Goal: Task Accomplishment & Management: Manage account settings

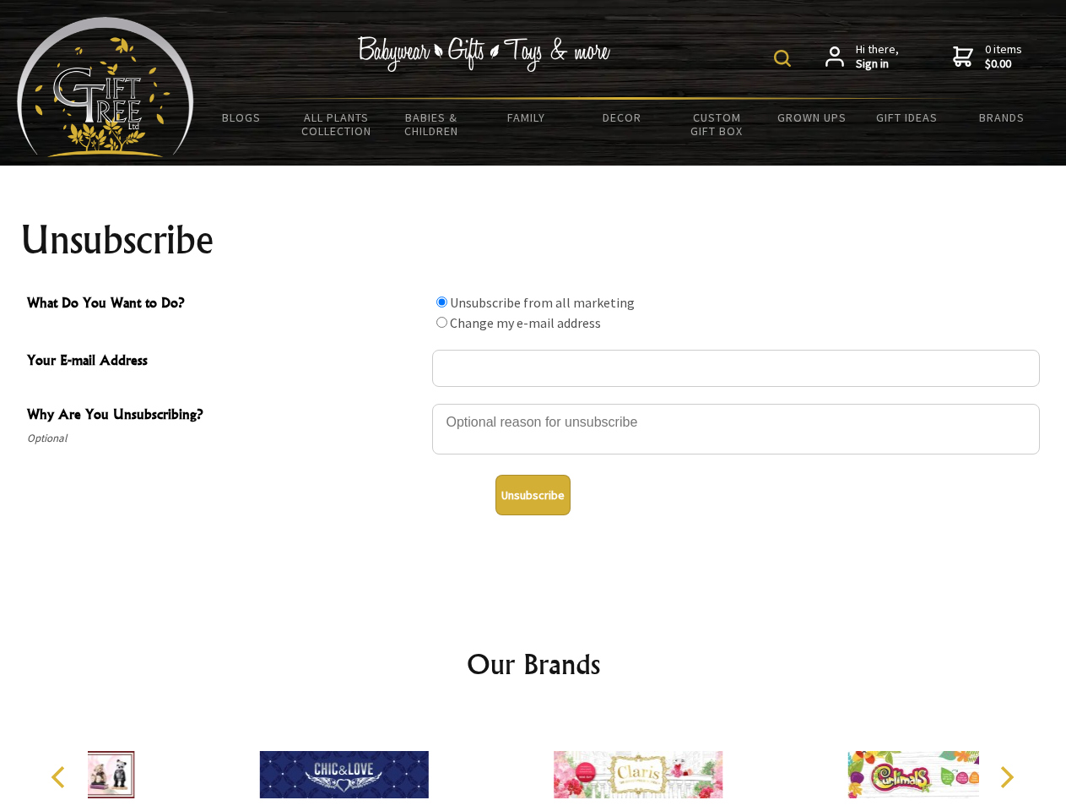
click at [785, 58] on img at bounding box center [782, 58] width 17 height 17
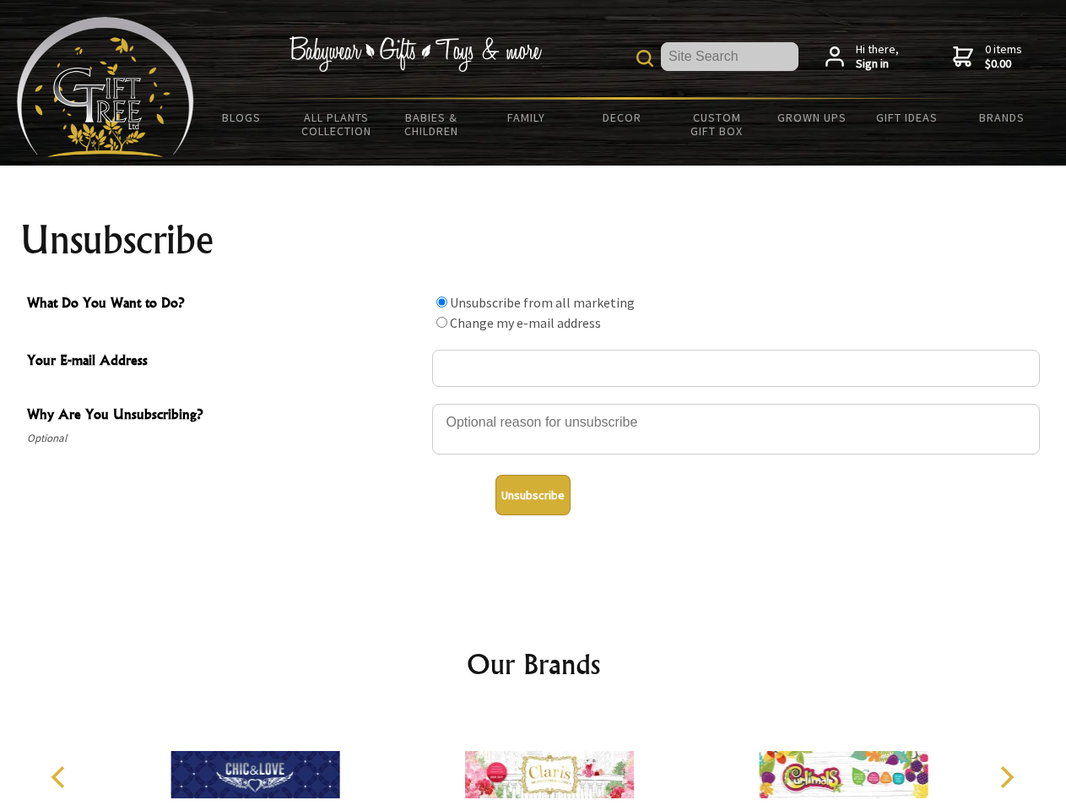
click at [534, 403] on div at bounding box center [736, 431] width 608 height 59
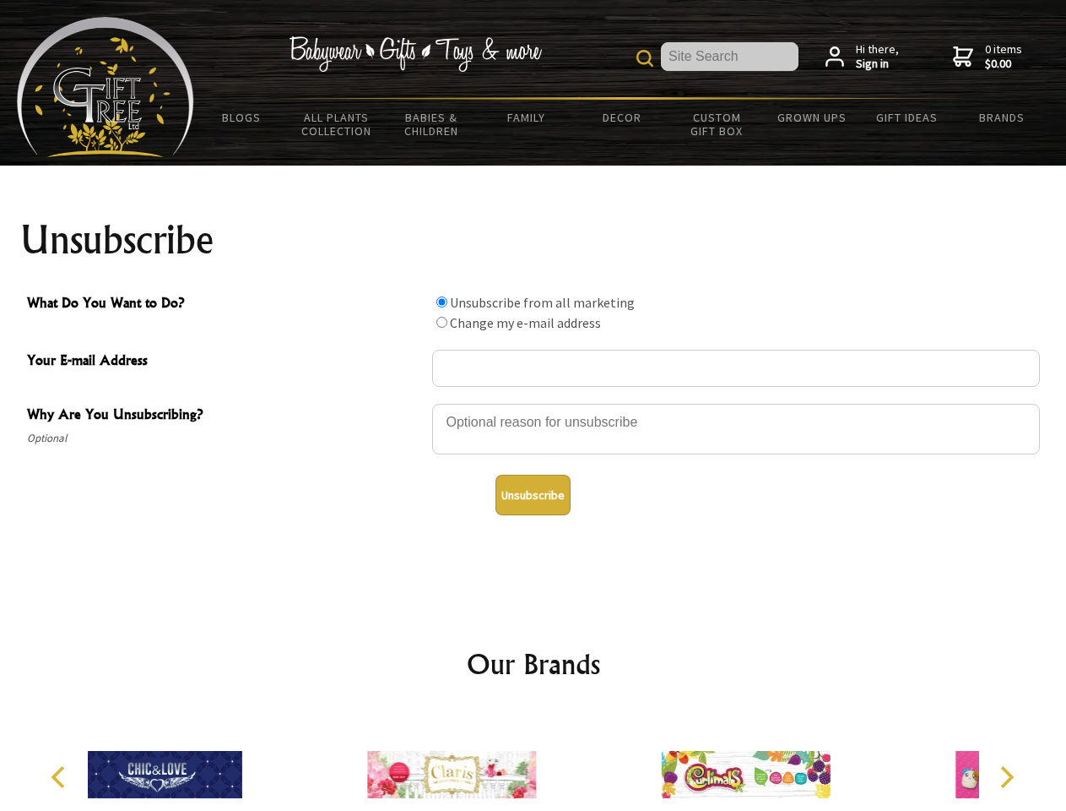
click at [442, 301] on input "What Do You Want to Do?" at bounding box center [442, 301] width 11 height 11
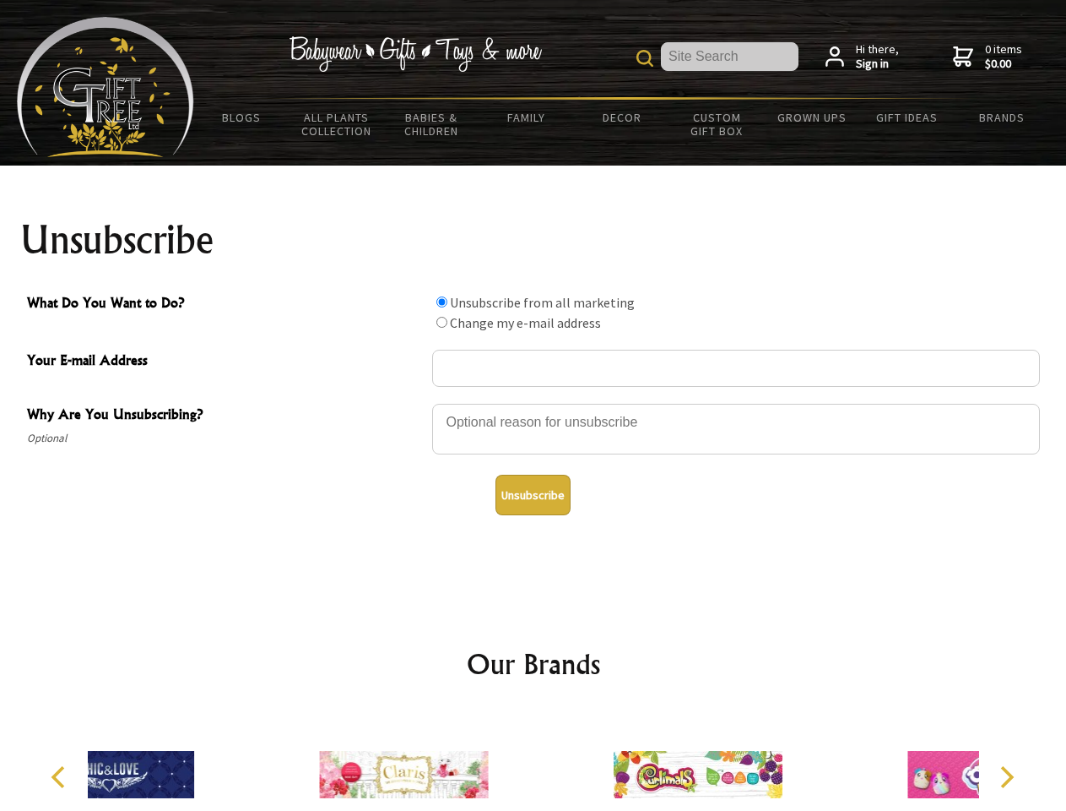
click at [442, 322] on input "What Do You Want to Do?" at bounding box center [442, 322] width 11 height 11
radio input "true"
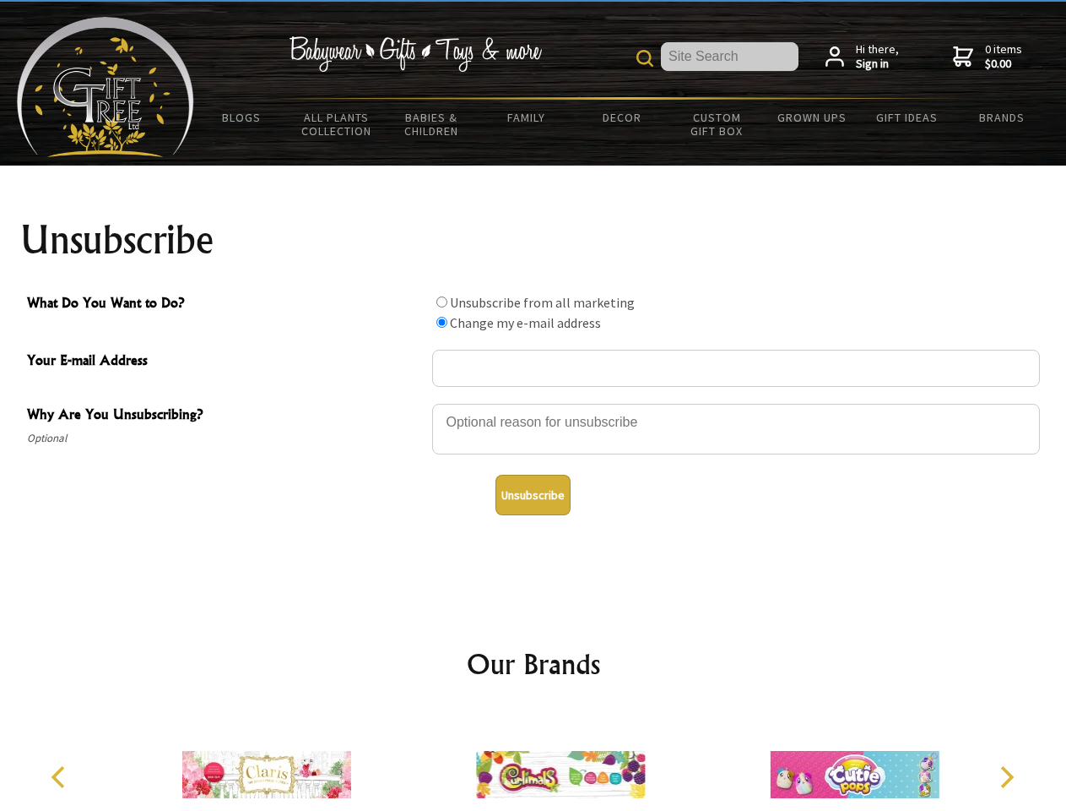
click at [533, 495] on button "Unsubscribe" at bounding box center [533, 495] width 75 height 41
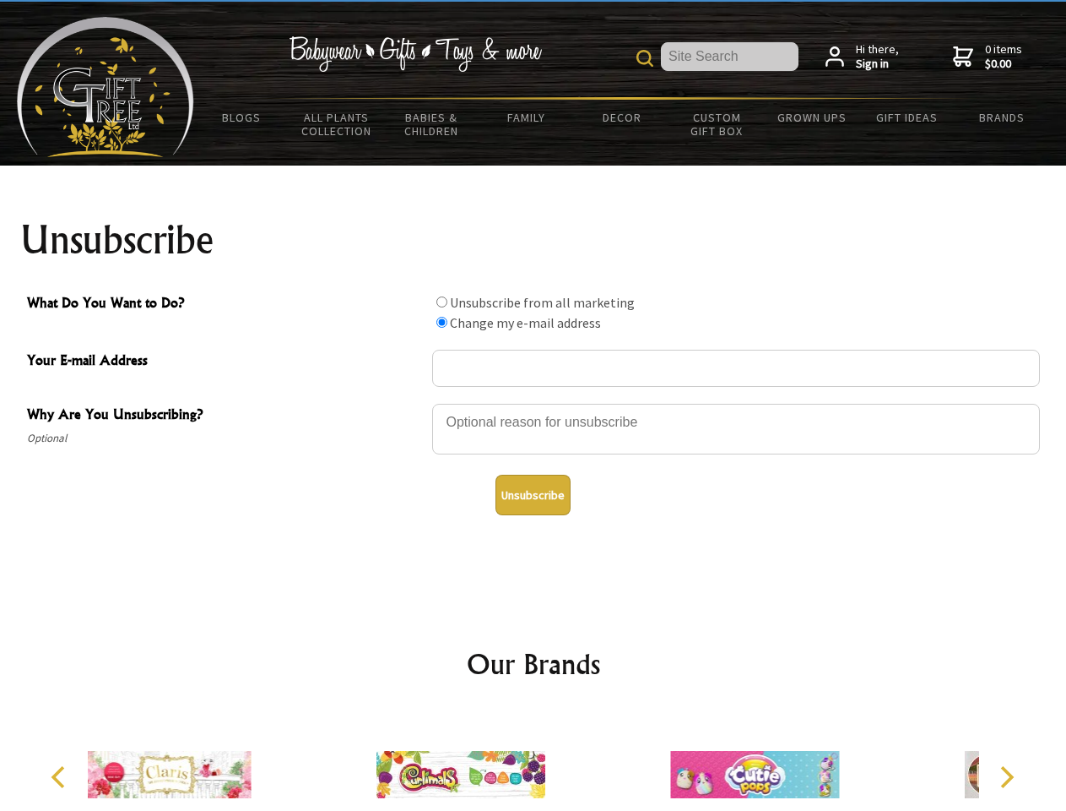
click at [534, 761] on img at bounding box center [461, 774] width 169 height 127
click at [61, 777] on icon "Previous" at bounding box center [60, 777] width 22 height 22
click at [1006, 777] on icon "Next" at bounding box center [1006, 777] width 22 height 22
